Goal: Transaction & Acquisition: Obtain resource

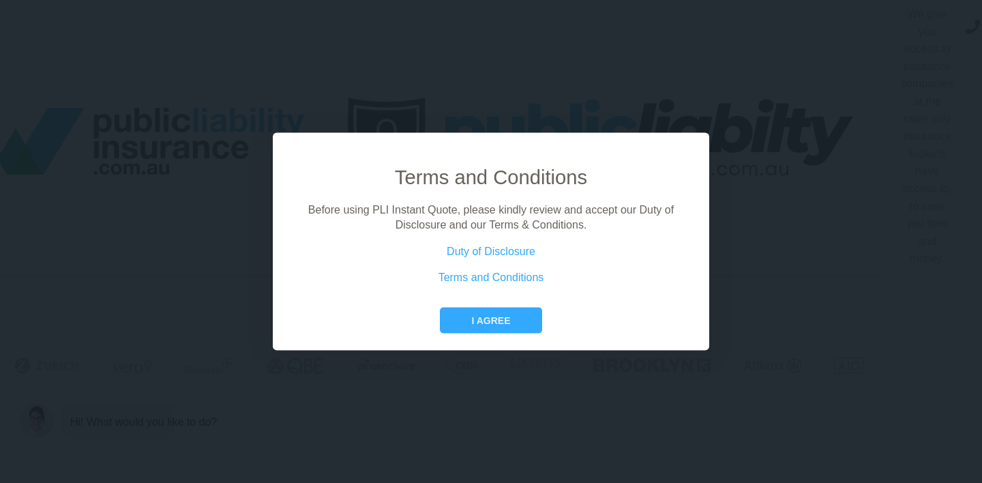
scroll to position [0, 61]
click at [488, 321] on button "I agree" at bounding box center [491, 320] width 102 height 26
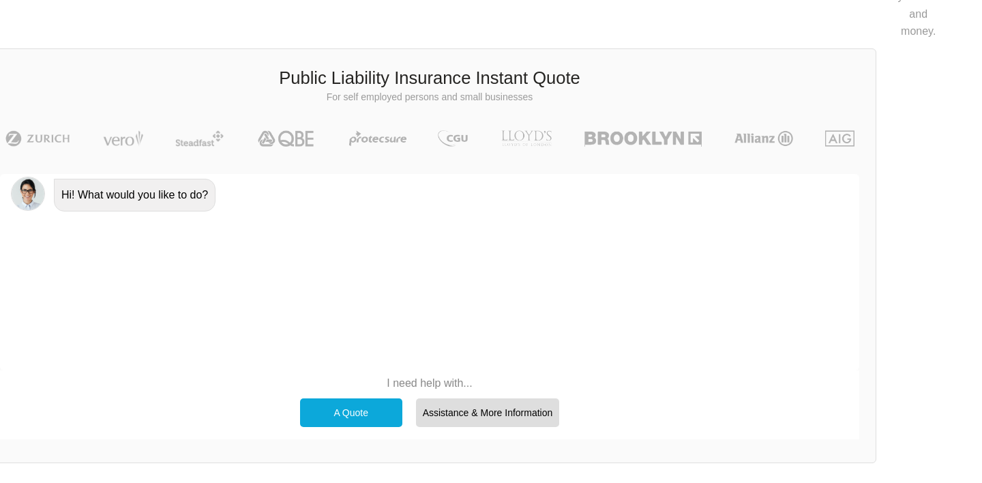
scroll to position [234, 61]
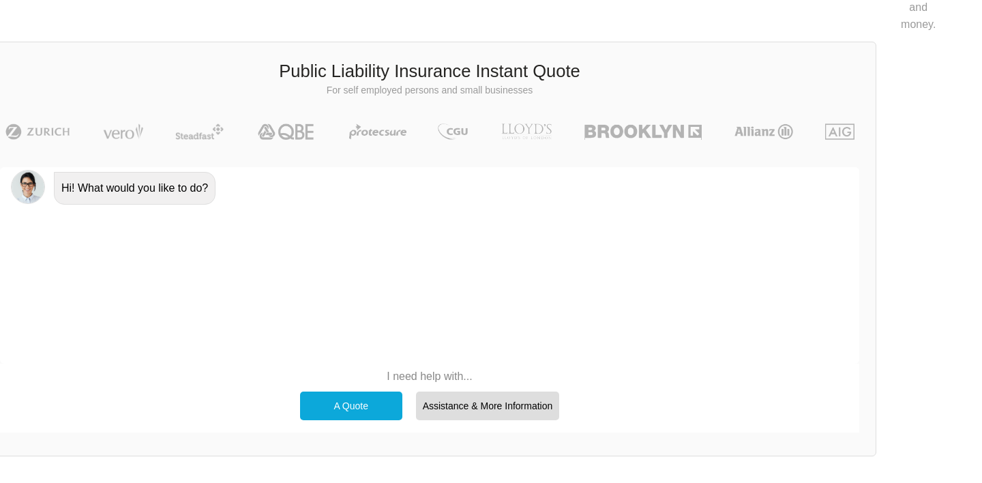
click at [373, 402] on div "A Quote" at bounding box center [351, 405] width 102 height 29
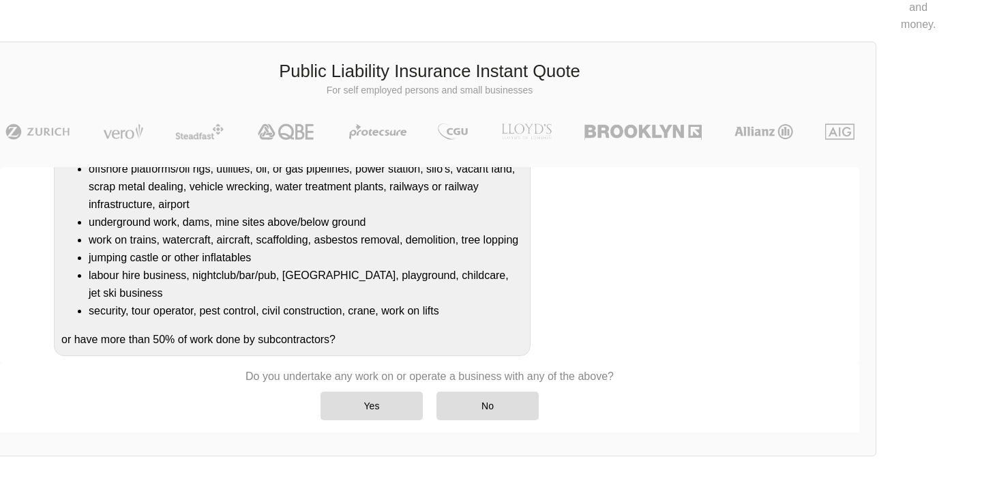
scroll to position [213, 0]
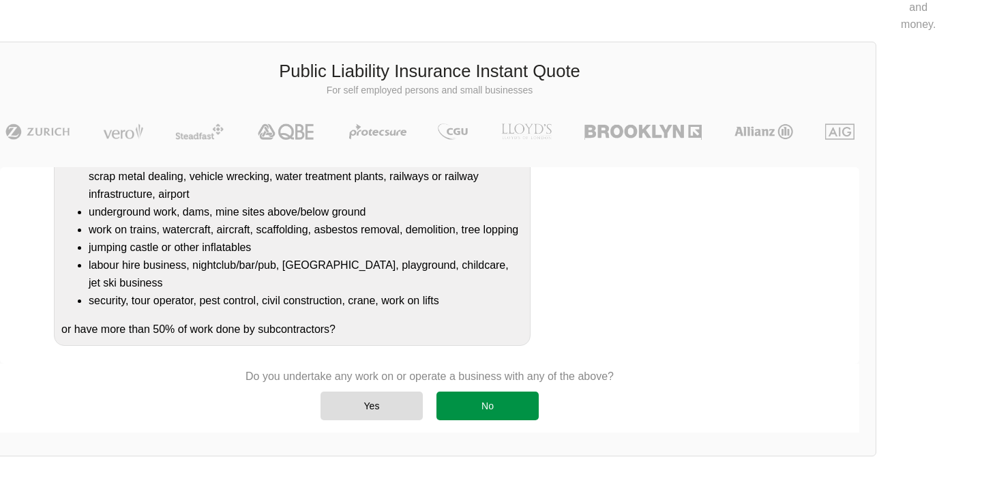
click at [483, 413] on div "No" at bounding box center [487, 405] width 102 height 29
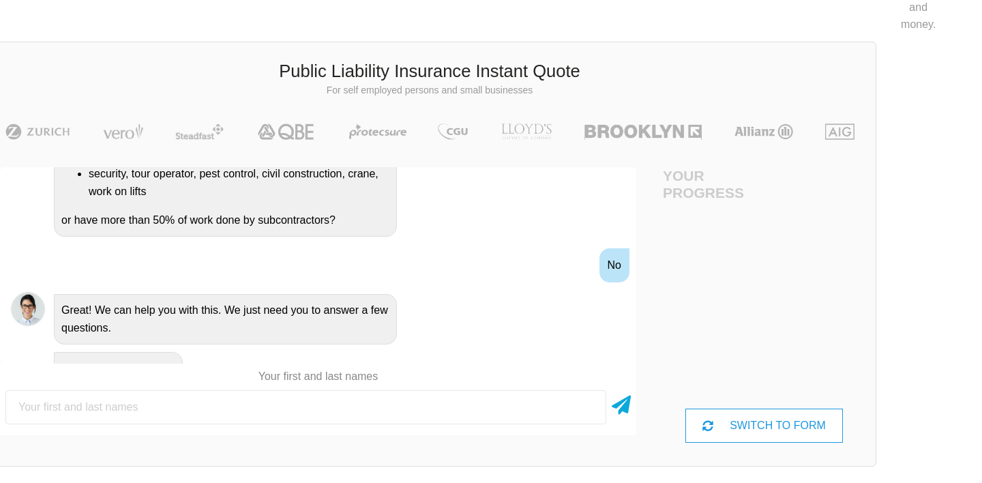
scroll to position [400, 0]
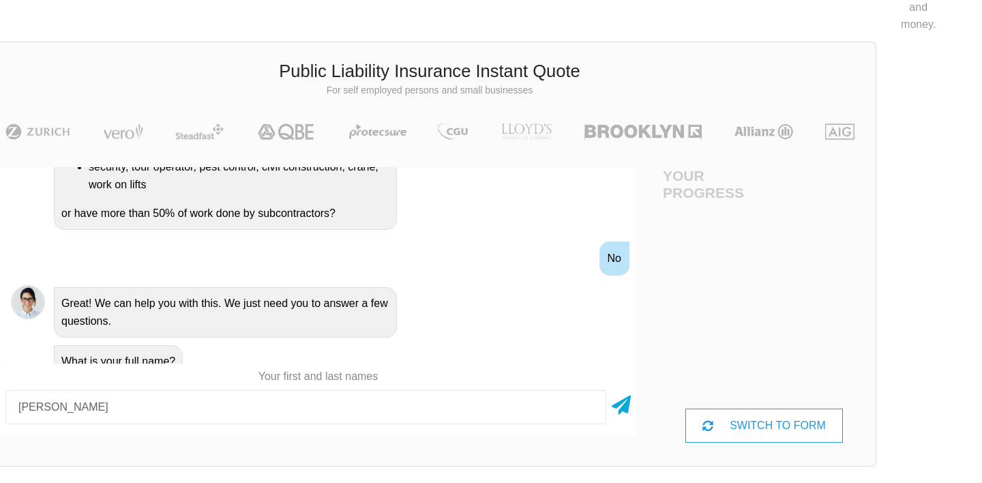
type input "[PERSON_NAME]"
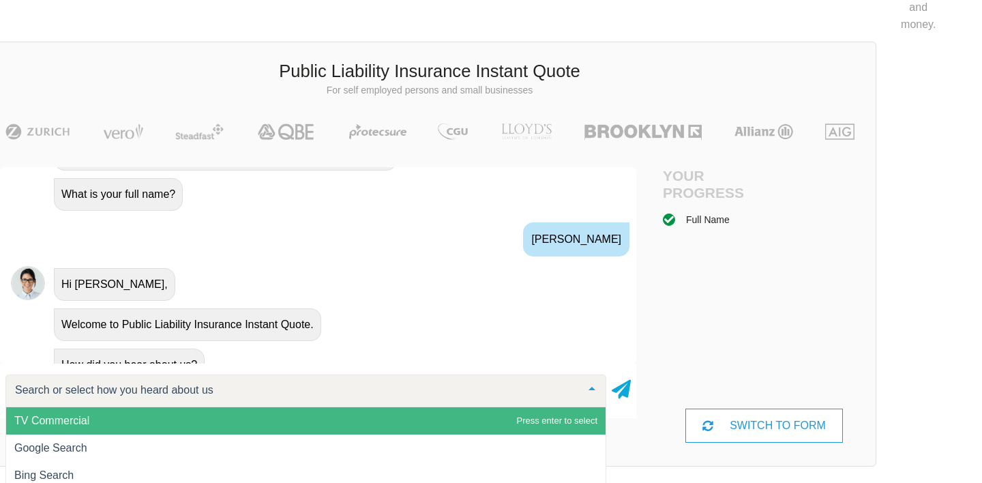
scroll to position [570, 0]
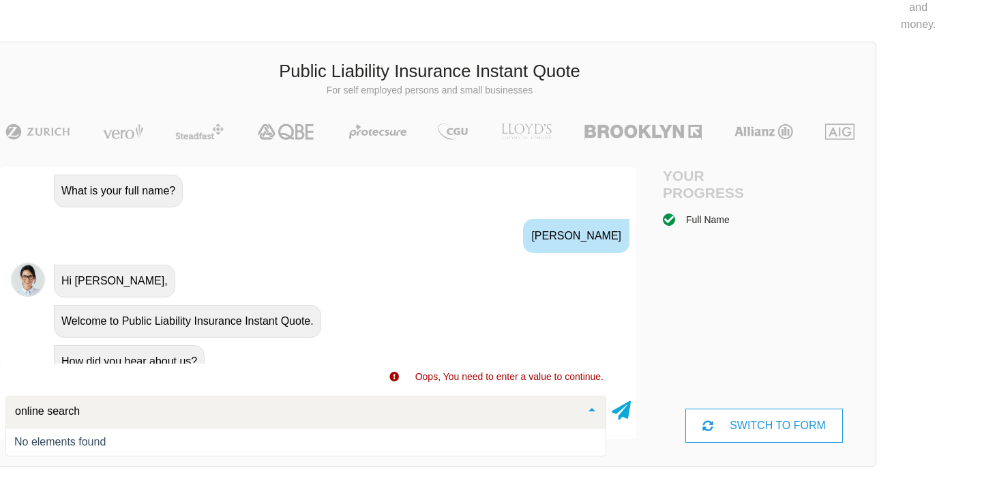
click at [340, 406] on input "online search" at bounding box center [295, 411] width 567 height 14
type input "online search"
click at [619, 413] on icon at bounding box center [621, 407] width 19 height 25
click at [413, 419] on div "Search or select how you heard about us" at bounding box center [305, 413] width 601 height 37
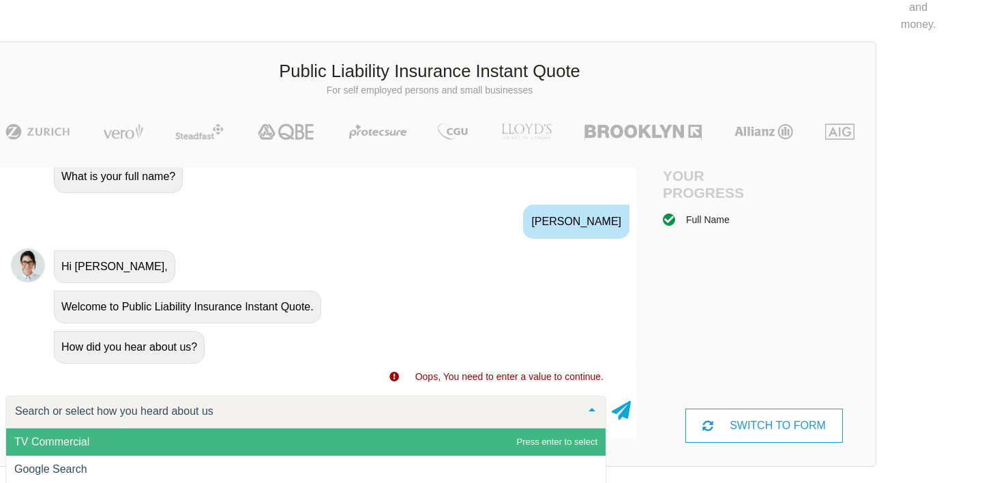
scroll to position [1, 0]
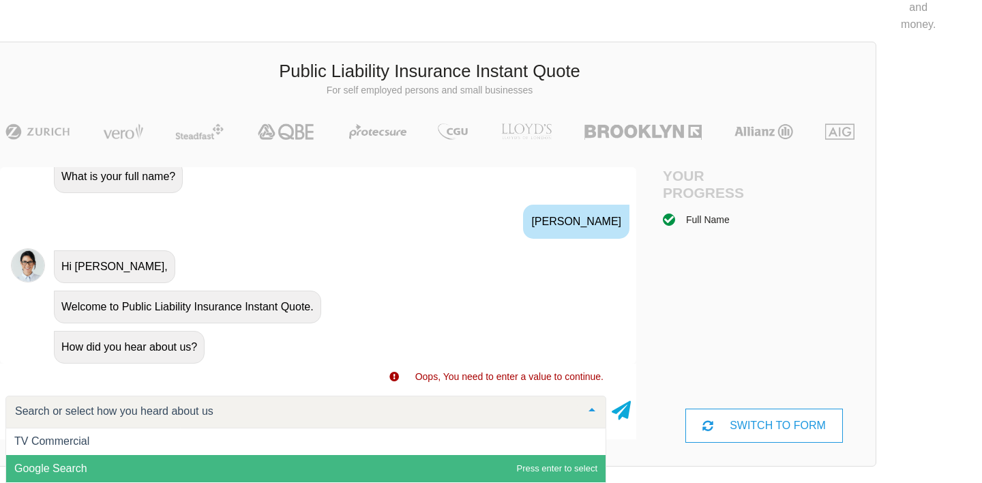
click at [109, 466] on span "Google Search" at bounding box center [305, 468] width 599 height 27
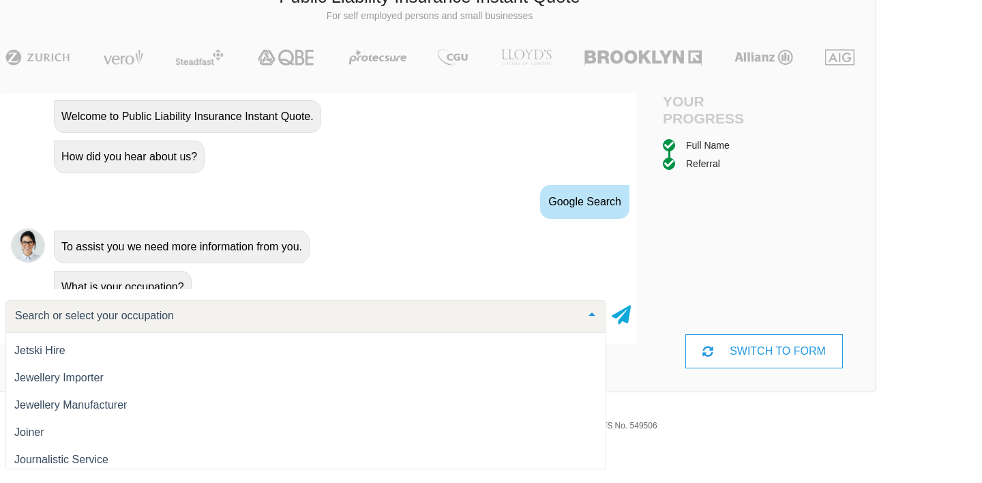
scroll to position [10042, 0]
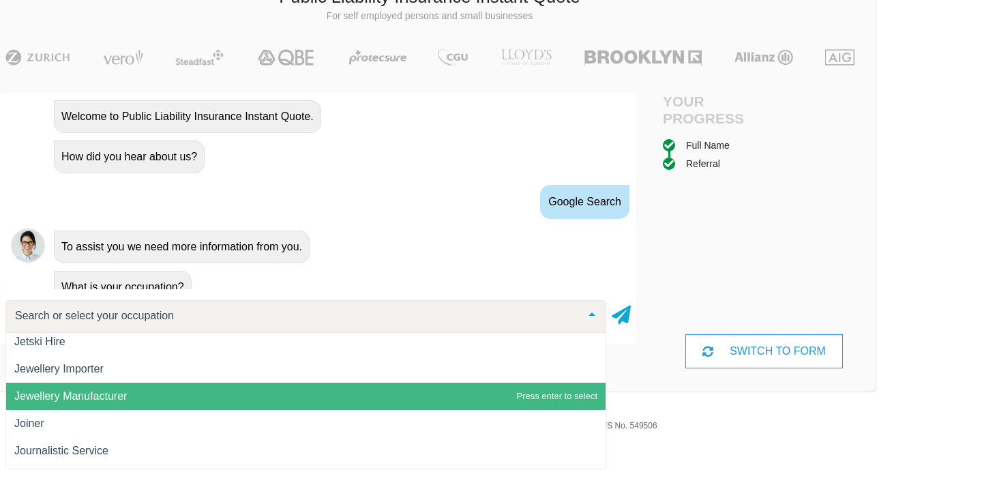
click at [87, 395] on span "Jewellery Manufacturer" at bounding box center [70, 396] width 113 height 12
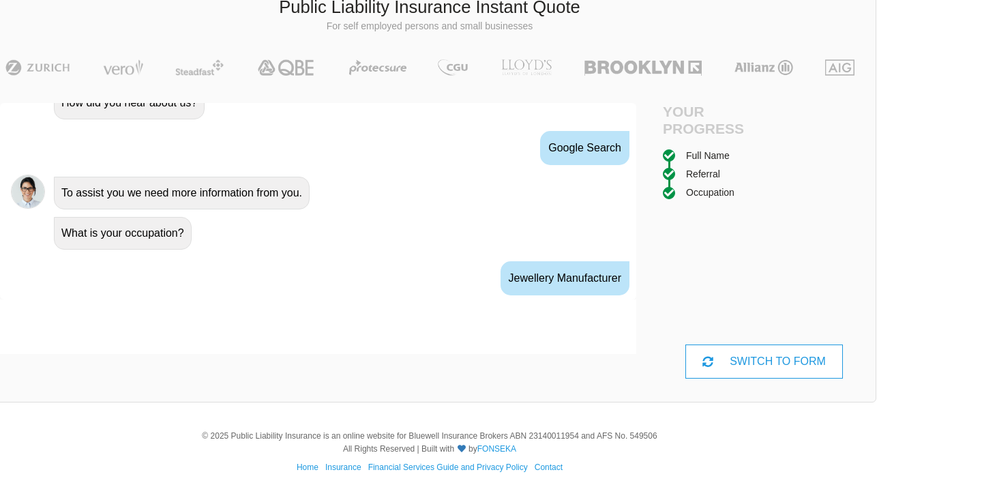
scroll to position [790, 0]
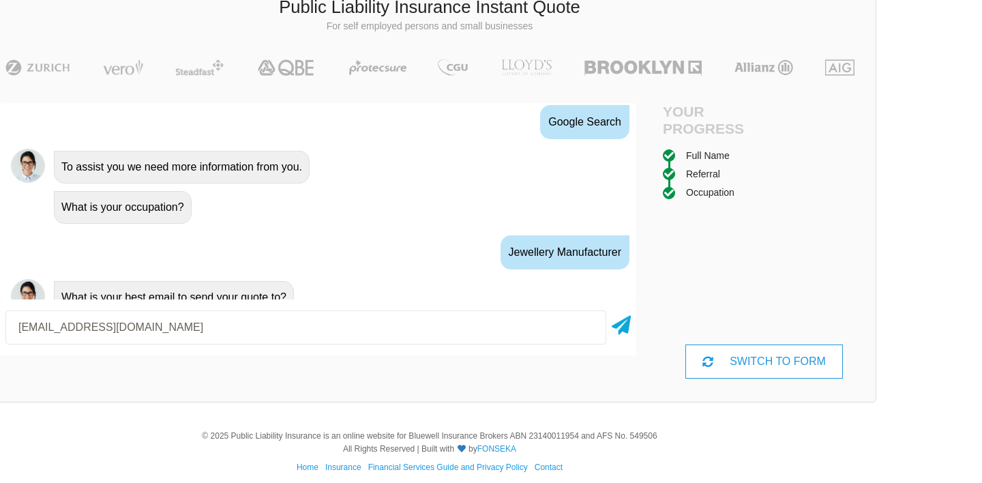
type input "[EMAIL_ADDRESS][DOMAIN_NAME]"
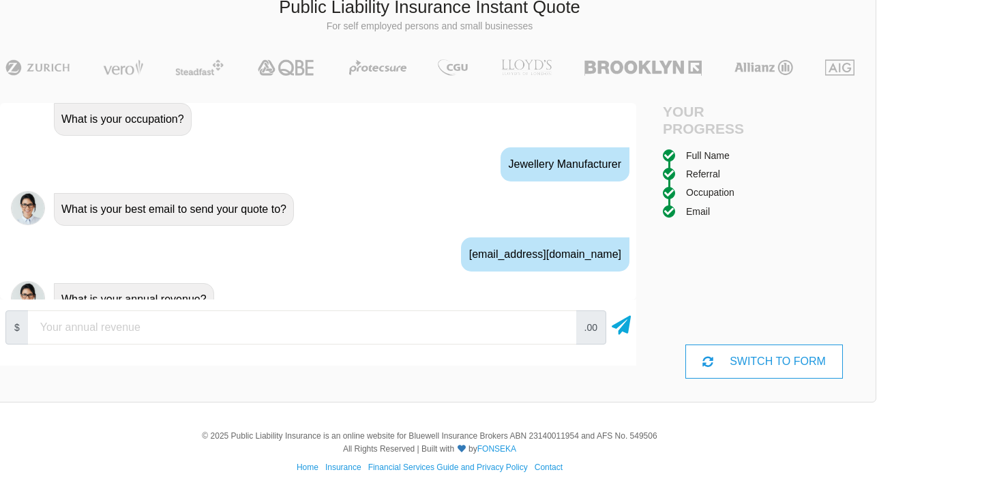
scroll to position [880, 0]
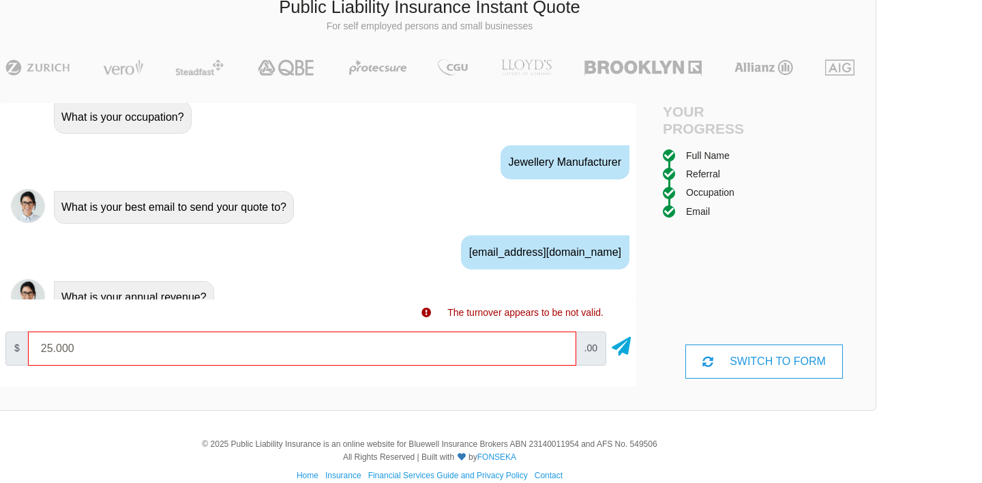
click at [555, 350] on input "25.000" at bounding box center [302, 348] width 548 height 34
click at [337, 357] on input "25.000" at bounding box center [302, 348] width 548 height 34
type input "2"
click at [558, 346] on input "10000" at bounding box center [302, 348] width 548 height 34
click at [558, 346] on input "20000" at bounding box center [302, 348] width 548 height 34
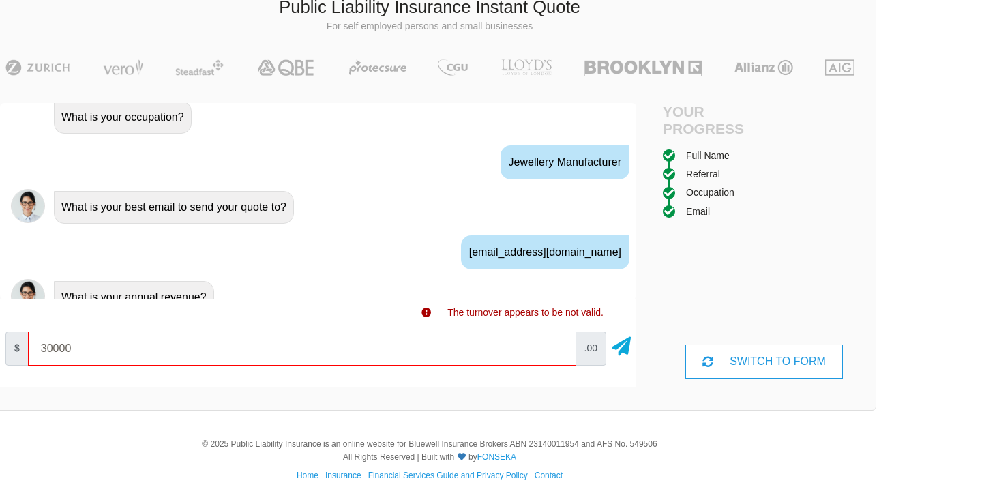
click at [558, 346] on input "30000" at bounding box center [302, 348] width 548 height 34
click at [558, 353] on input "20000" at bounding box center [302, 348] width 548 height 34
click at [558, 353] on input "10000" at bounding box center [302, 348] width 548 height 34
type input "20000"
click at [558, 347] on input "20000" at bounding box center [302, 348] width 548 height 34
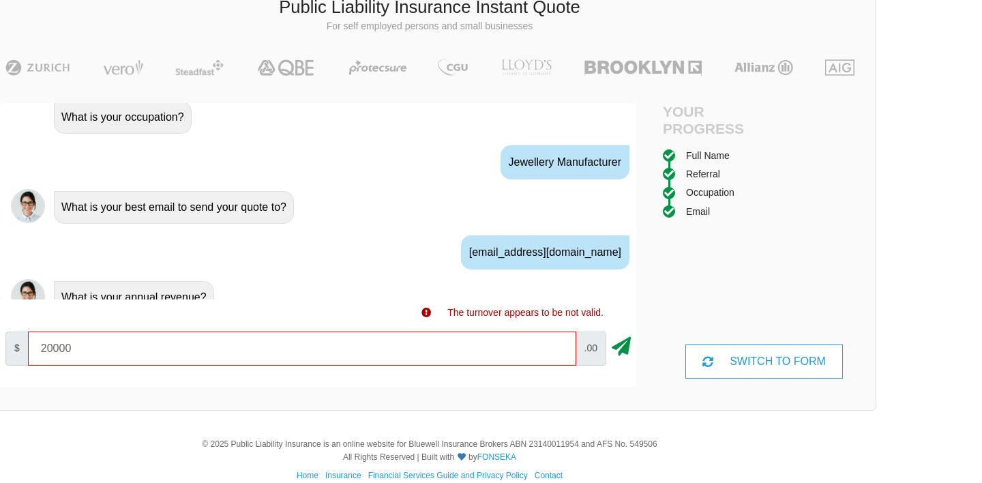
click at [617, 338] on icon at bounding box center [621, 343] width 19 height 25
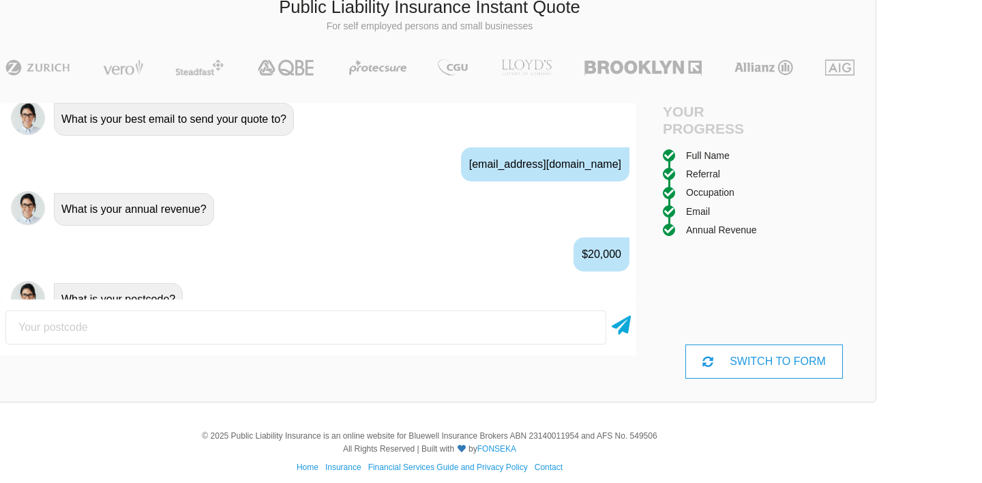
scroll to position [970, 0]
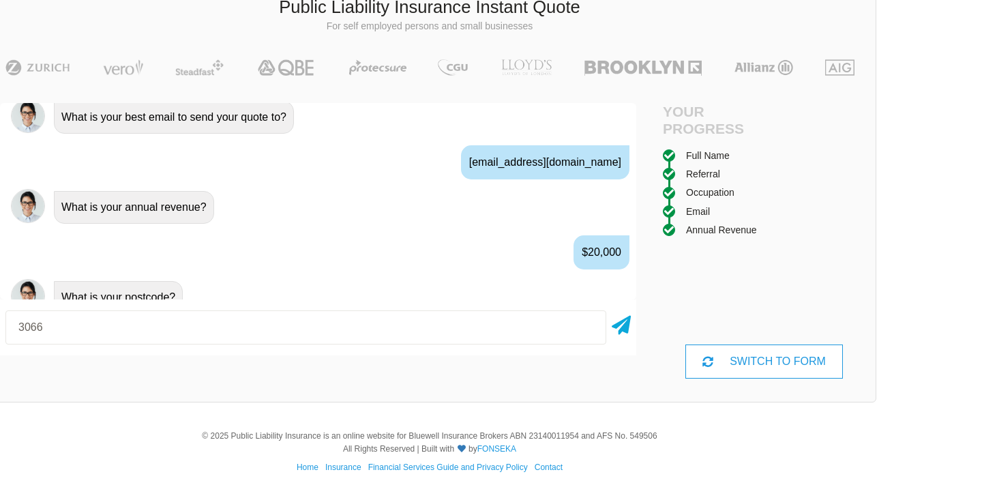
type input "3066"
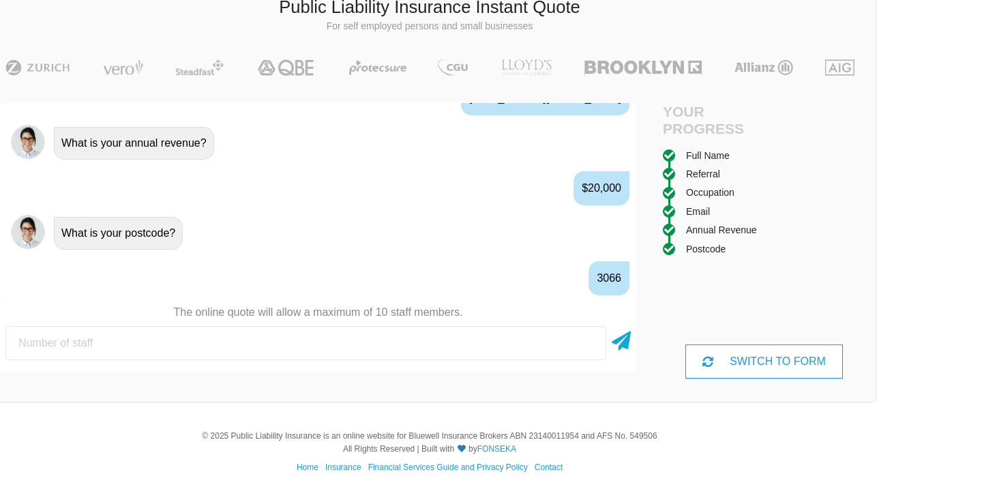
scroll to position [1060, 0]
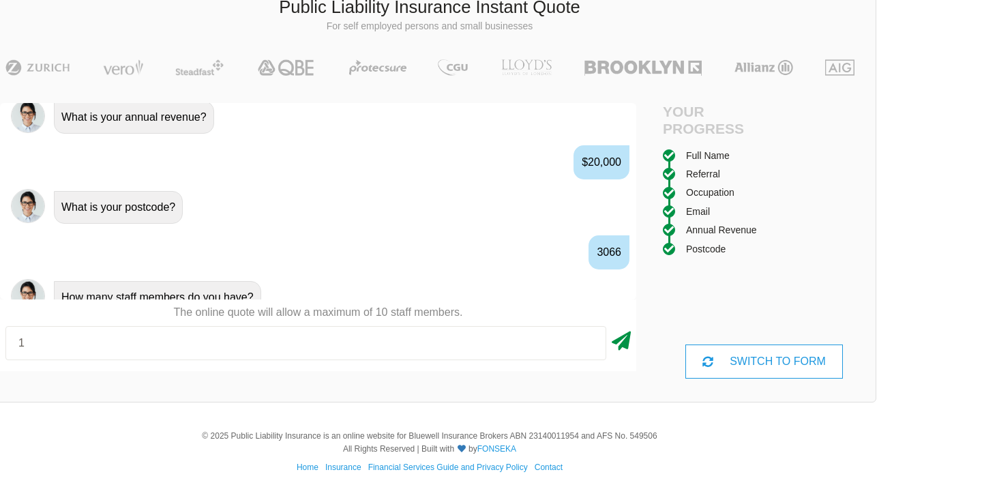
type input "1"
click at [621, 346] on icon at bounding box center [621, 338] width 19 height 25
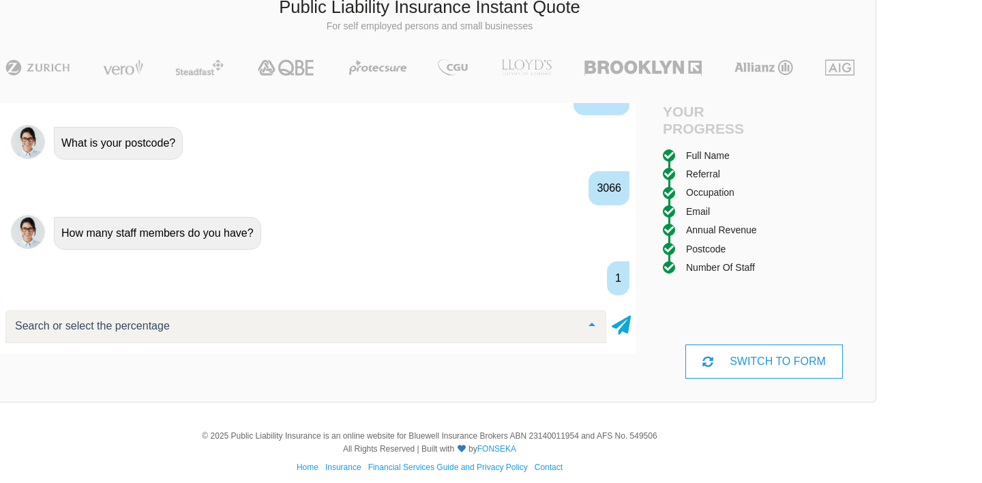
scroll to position [1150, 0]
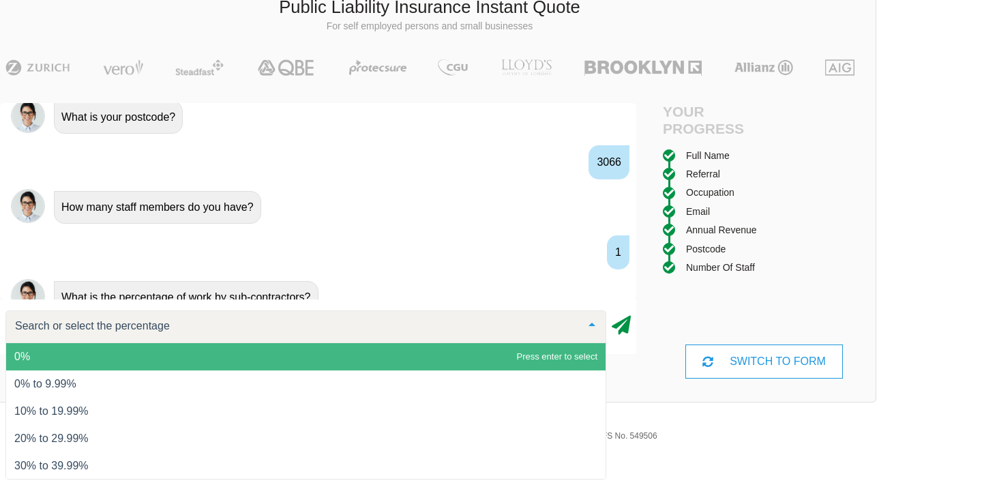
click at [621, 320] on icon at bounding box center [621, 322] width 19 height 25
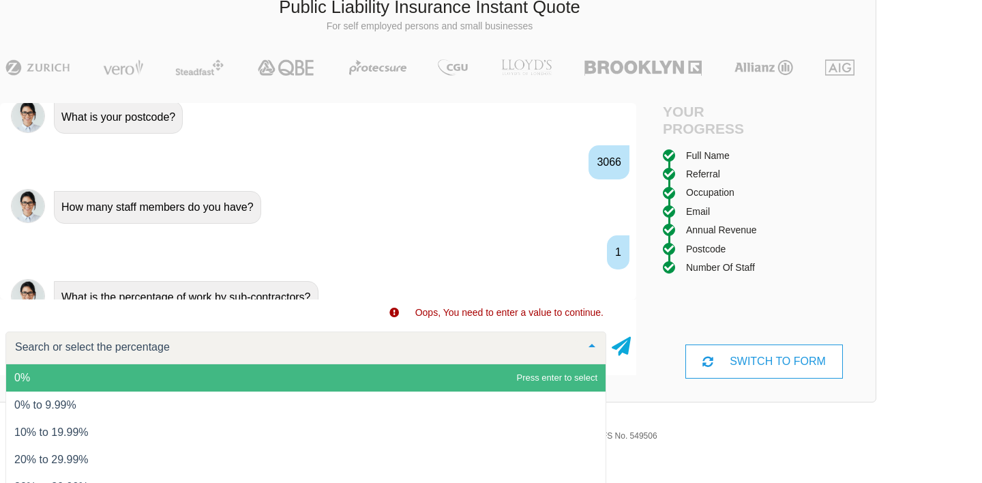
click at [526, 356] on div at bounding box center [305, 347] width 601 height 33
click at [504, 372] on span "0%" at bounding box center [305, 377] width 599 height 27
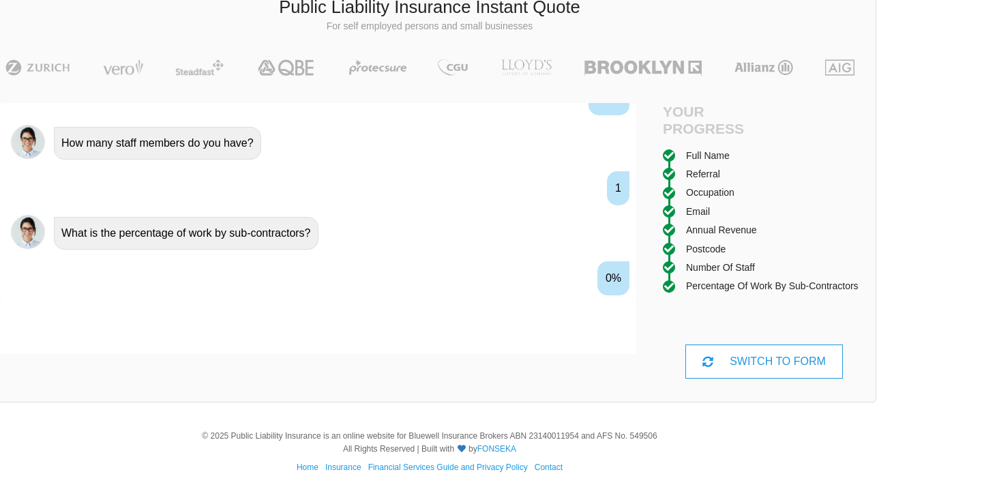
scroll to position [1240, 0]
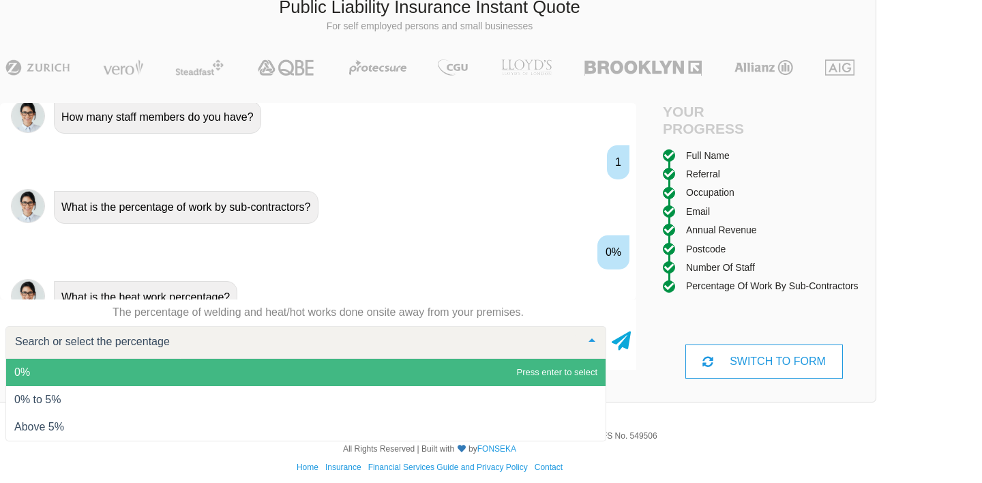
click at [471, 371] on span "0%" at bounding box center [305, 372] width 599 height 27
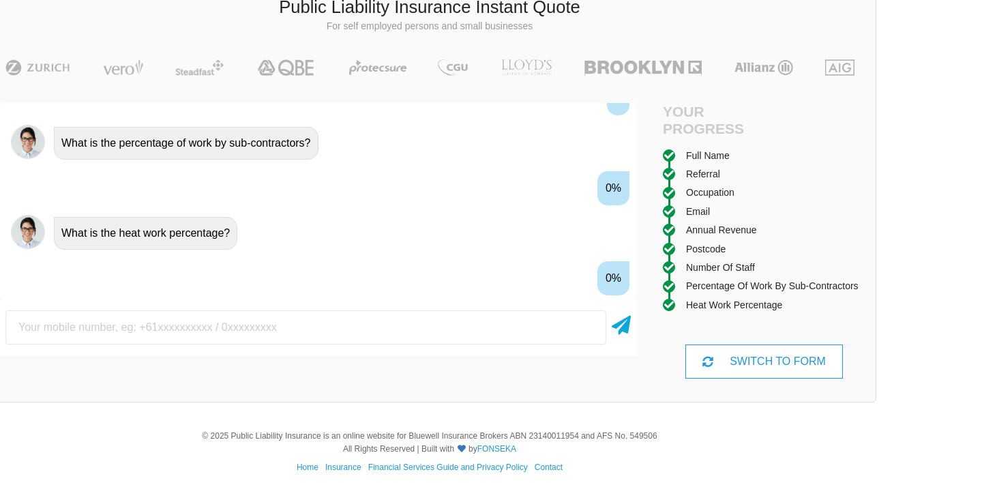
scroll to position [1330, 0]
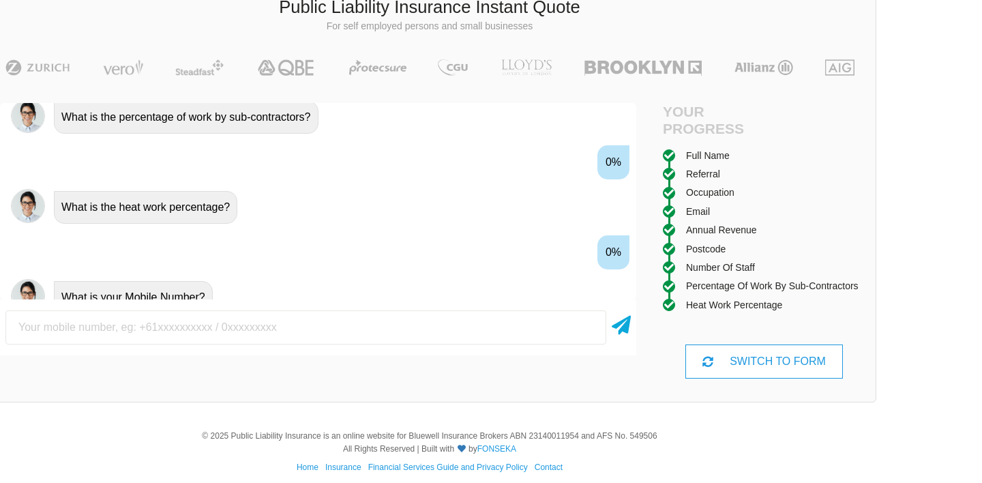
click at [415, 338] on input "text" at bounding box center [305, 327] width 601 height 34
type input "0404717131"
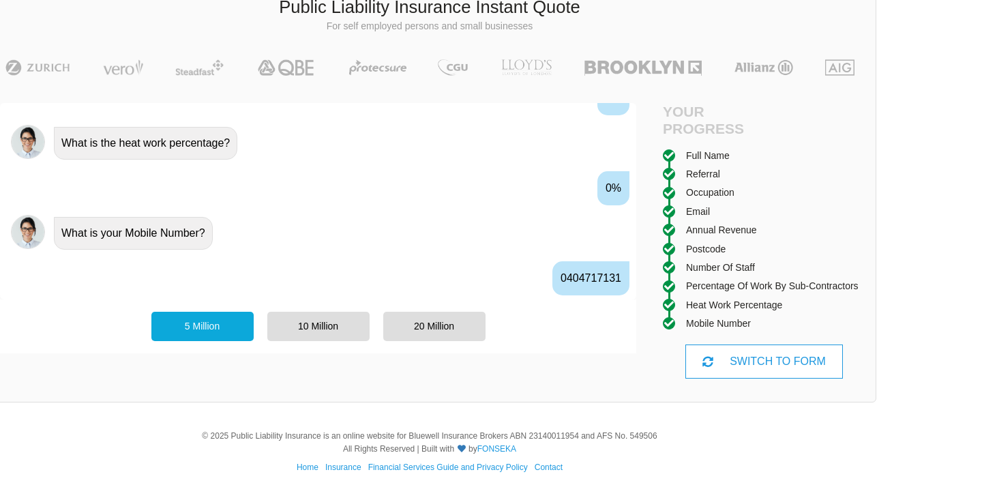
scroll to position [1420, 0]
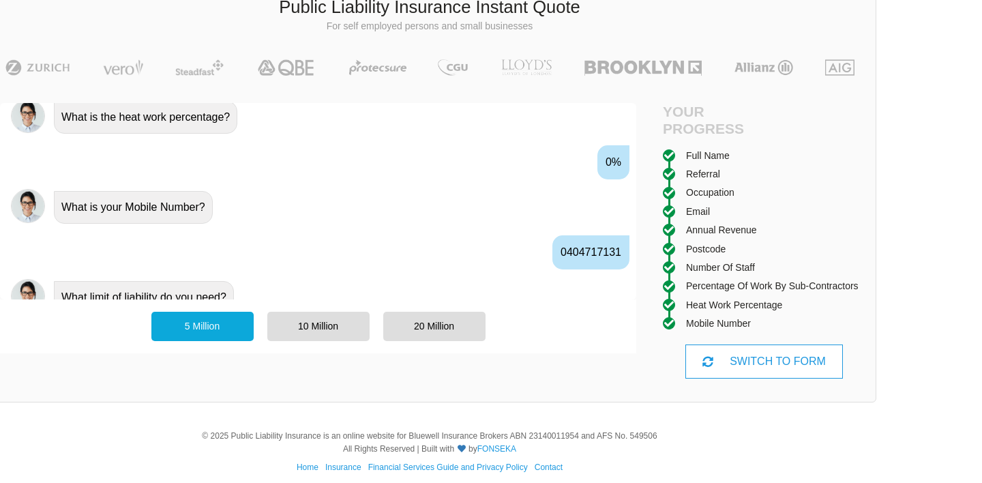
click at [219, 327] on div "5 Million" at bounding box center [202, 326] width 102 height 29
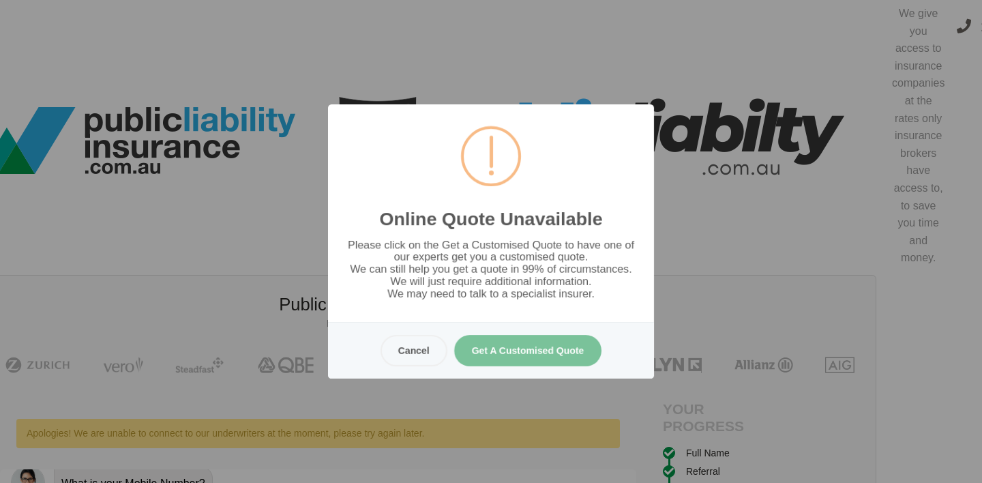
scroll to position [0, 61]
click at [505, 344] on button "Get A Customised Quote" at bounding box center [528, 350] width 148 height 31
